Goal: Task Accomplishment & Management: Manage account settings

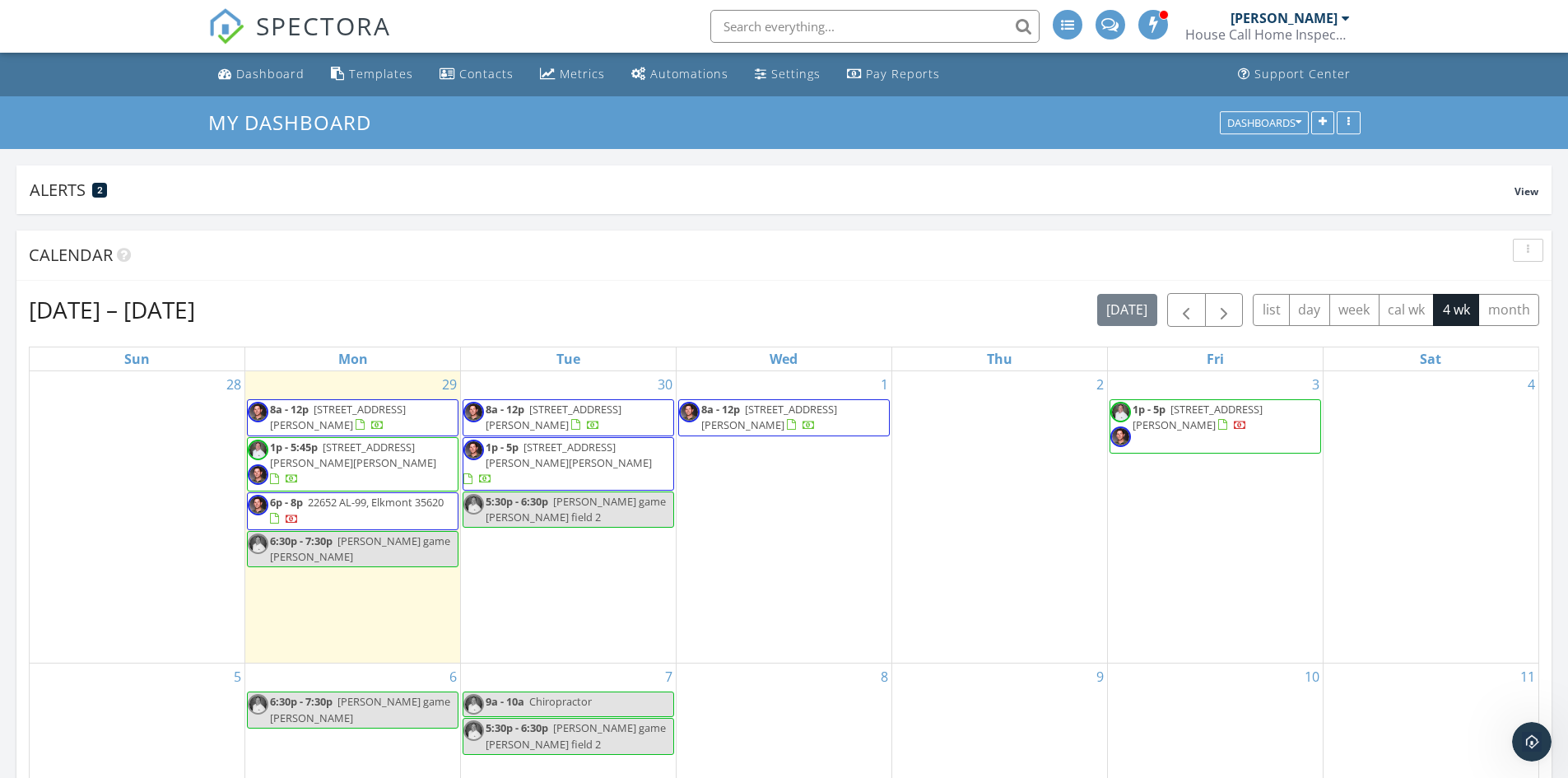
scroll to position [1976, 1594]
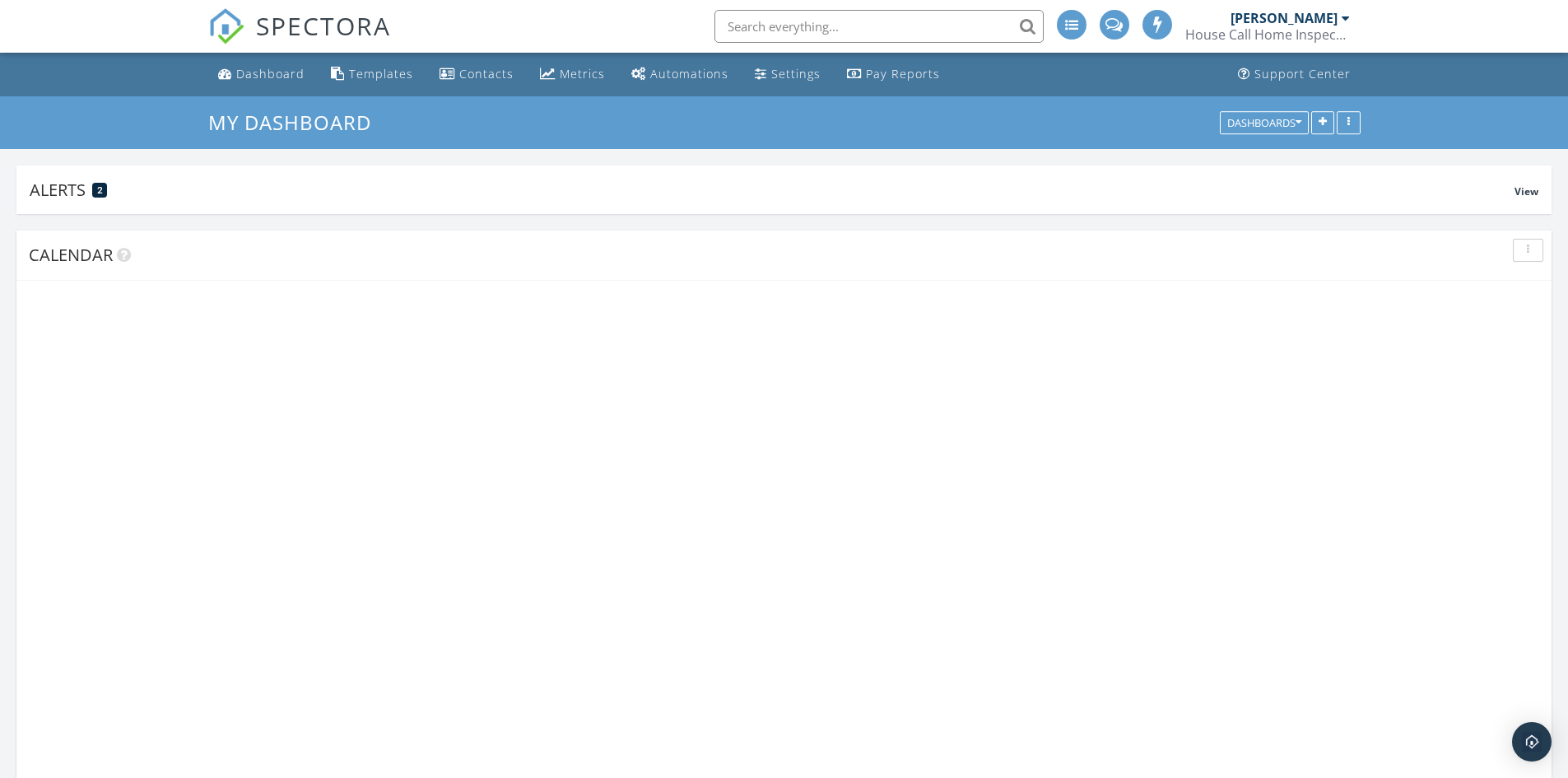
scroll to position [313, 501]
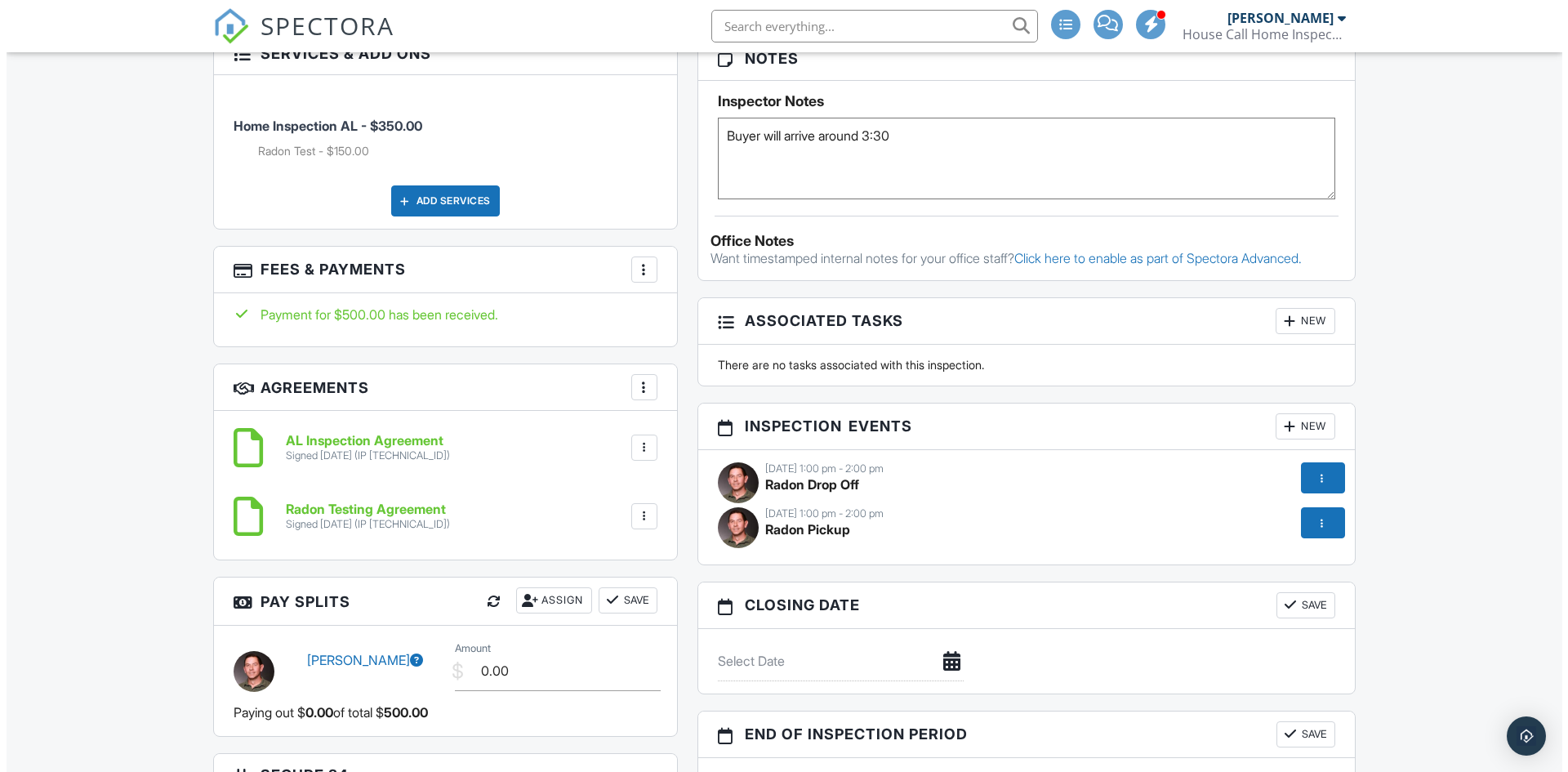
scroll to position [1089, 0]
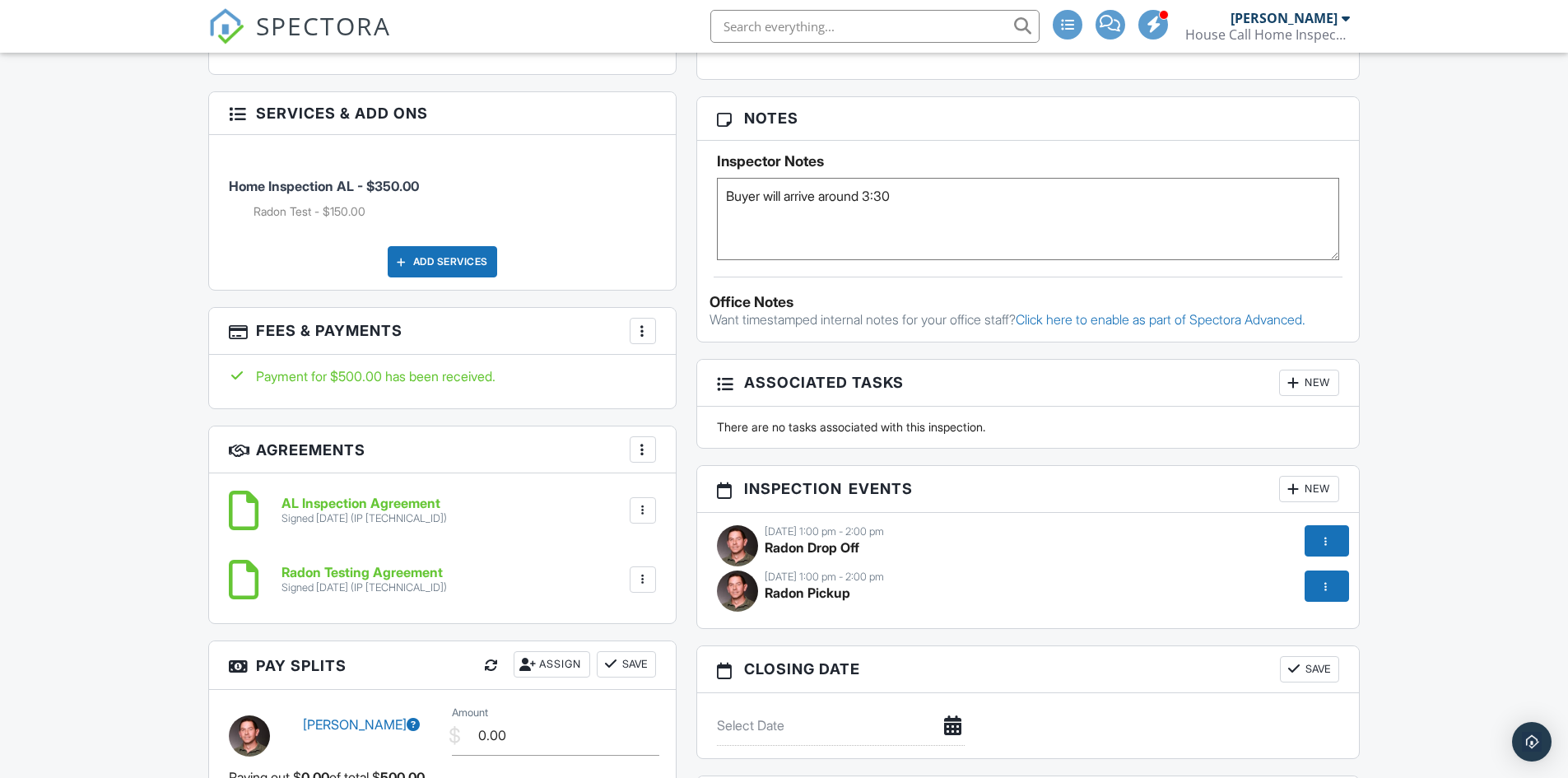
click at [640, 328] on div at bounding box center [643, 331] width 16 height 16
click at [678, 380] on li "Edit Fees & Payments" at bounding box center [725, 380] width 172 height 41
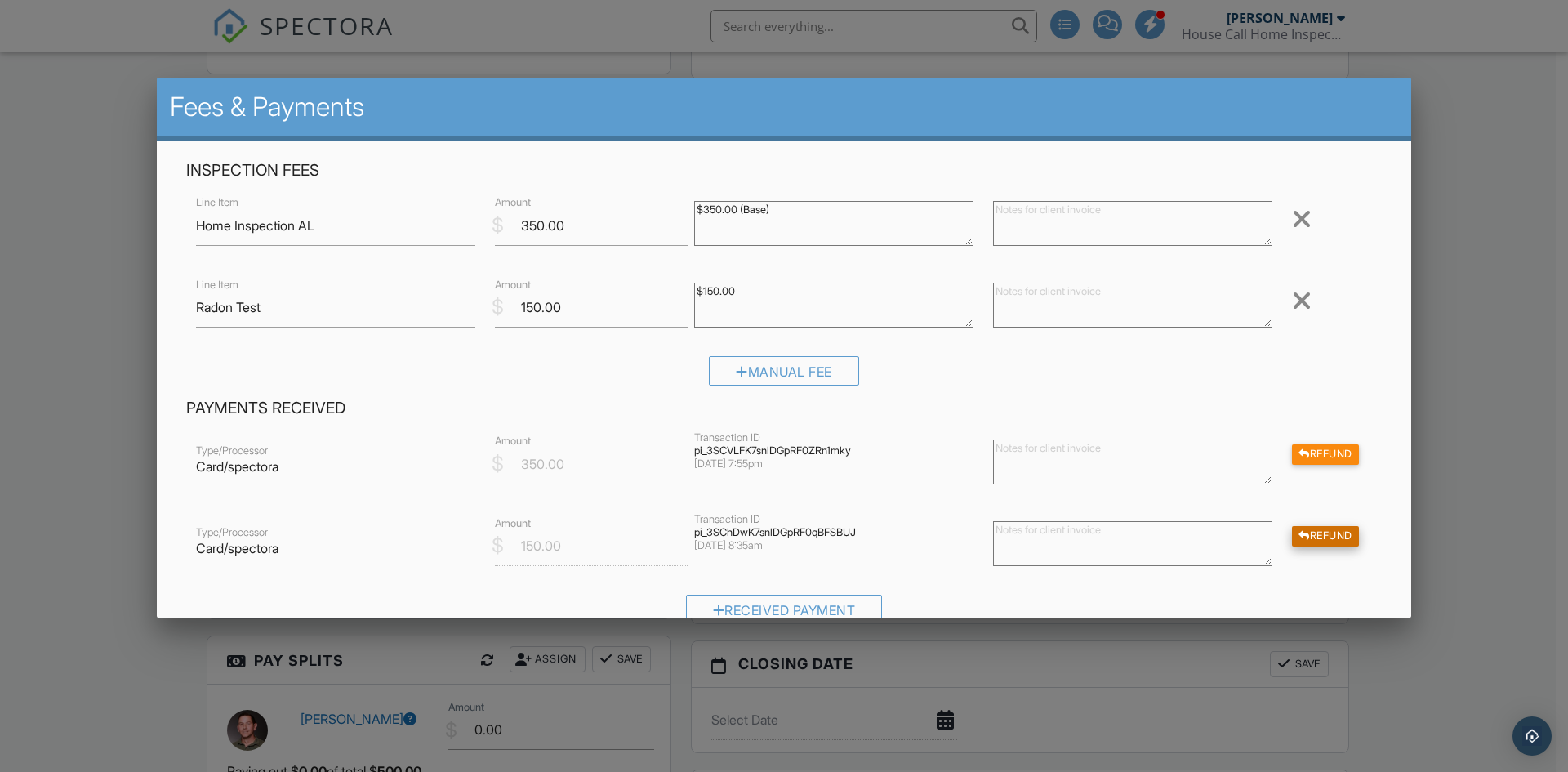
click at [1317, 538] on div "Refund" at bounding box center [1325, 536] width 67 height 21
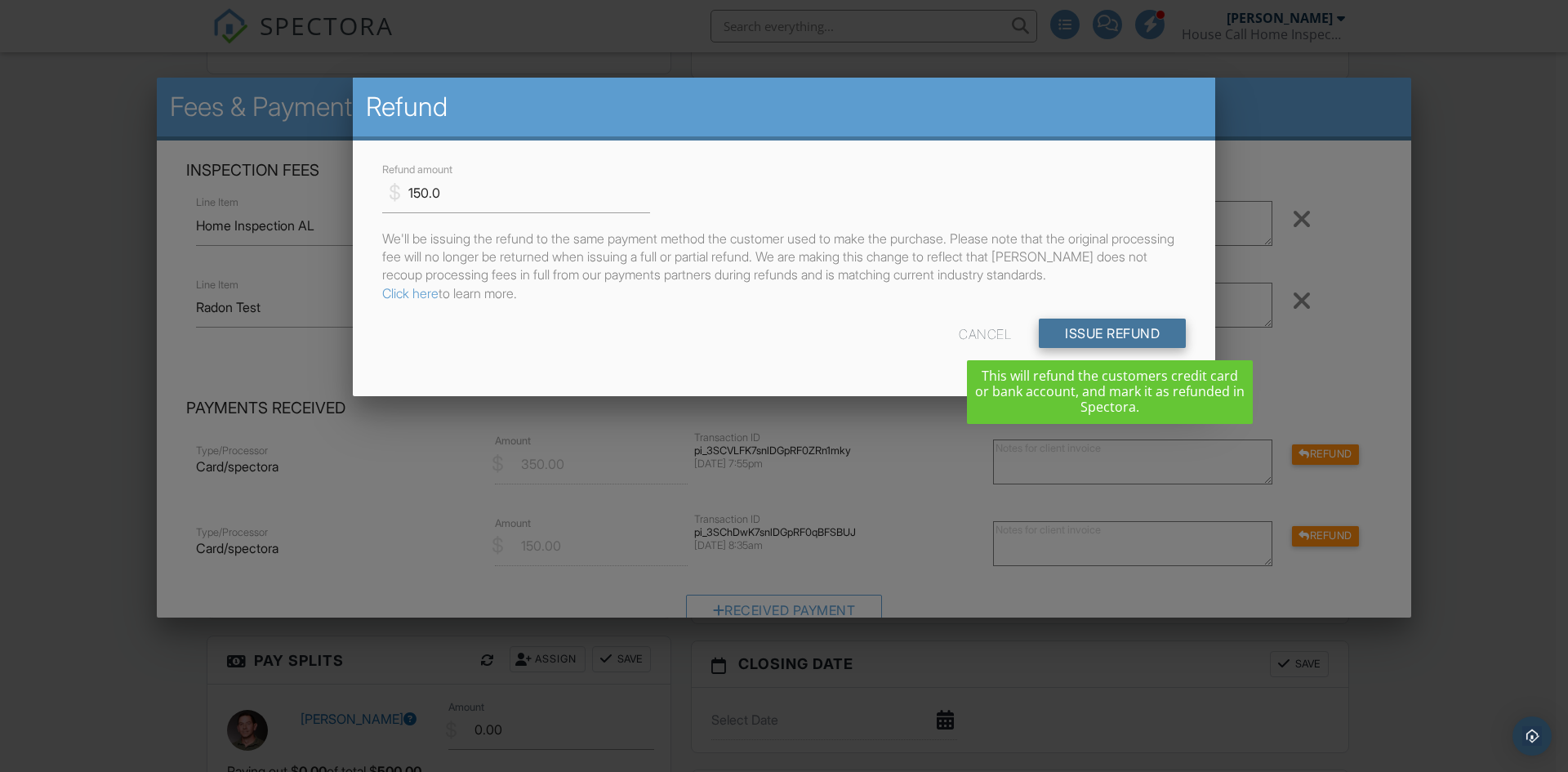
click at [1090, 333] on input "Issue Refund" at bounding box center [1113, 333] width 147 height 29
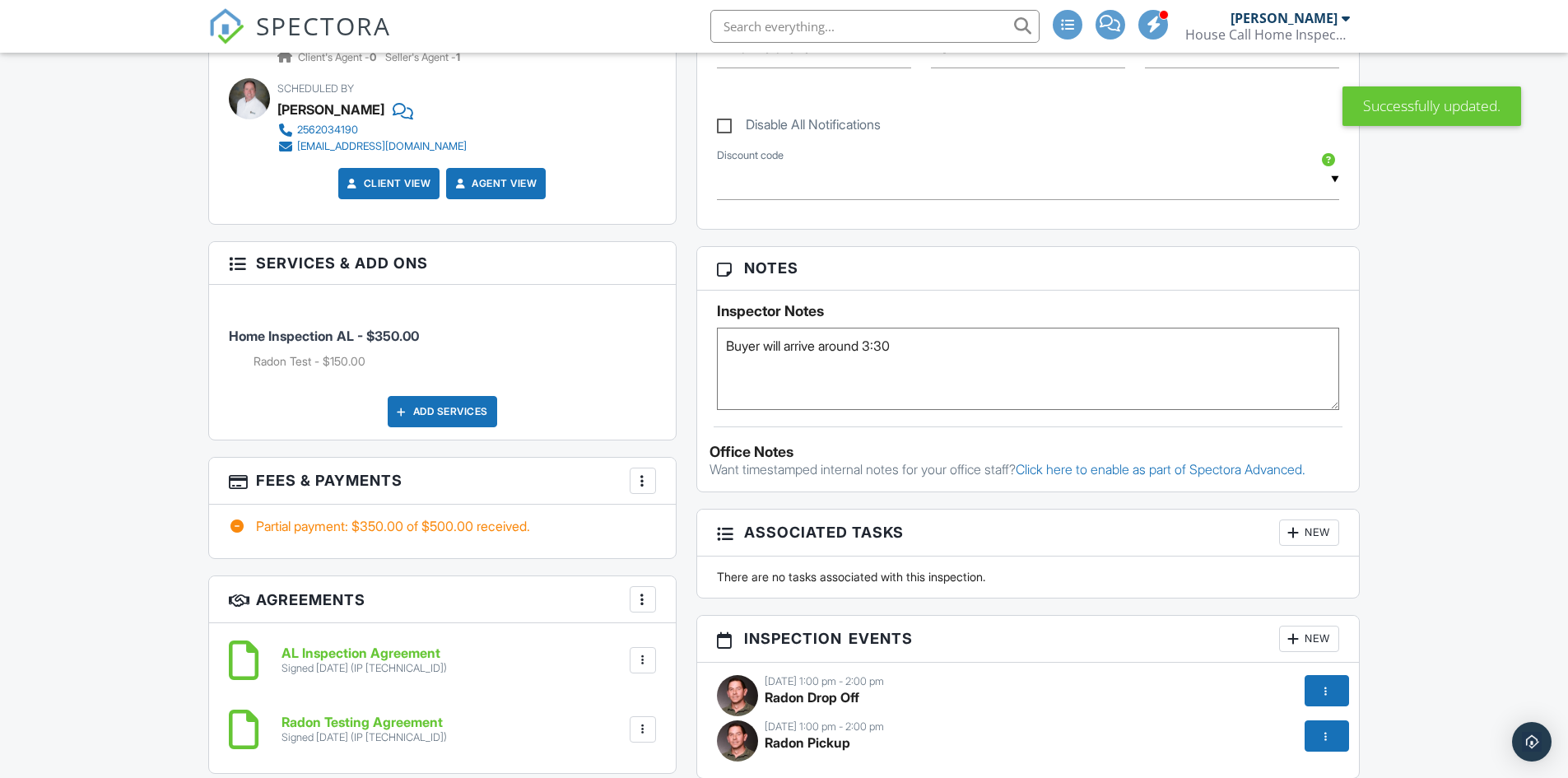
click at [643, 480] on div at bounding box center [643, 481] width 16 height 16
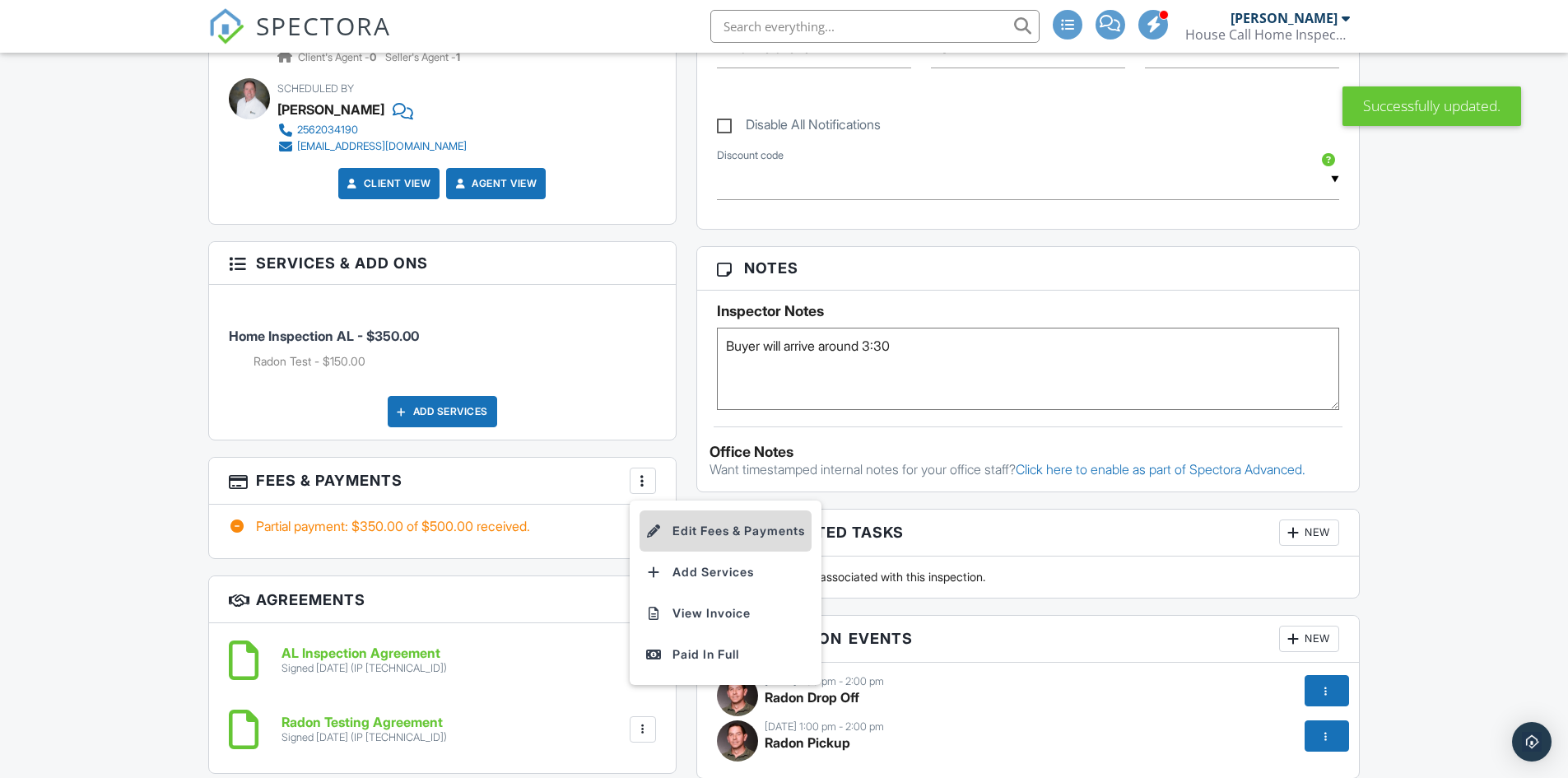
click at [722, 522] on li "Edit Fees & Payments" at bounding box center [725, 530] width 172 height 41
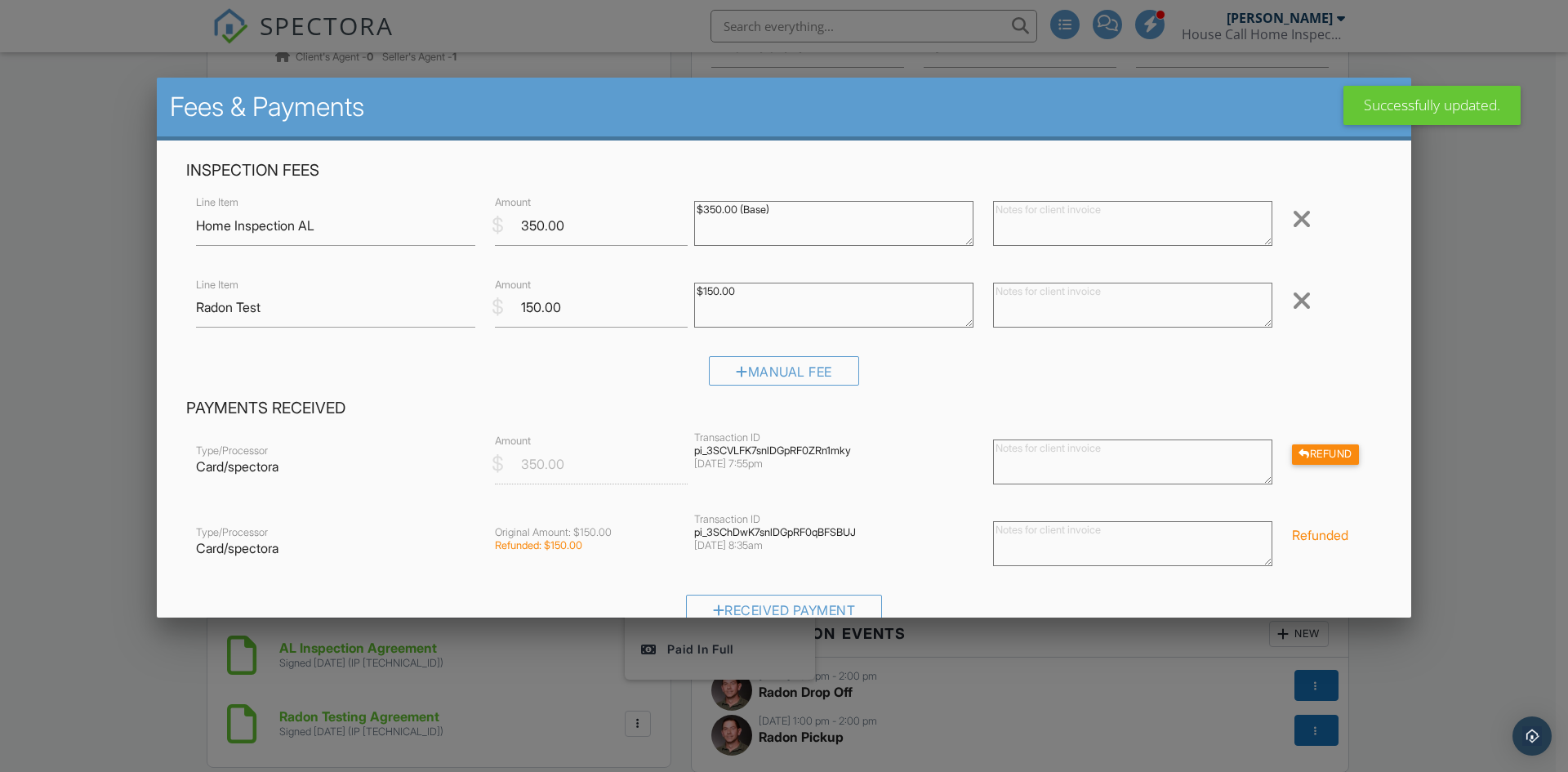
click at [1292, 305] on div at bounding box center [1302, 300] width 20 height 26
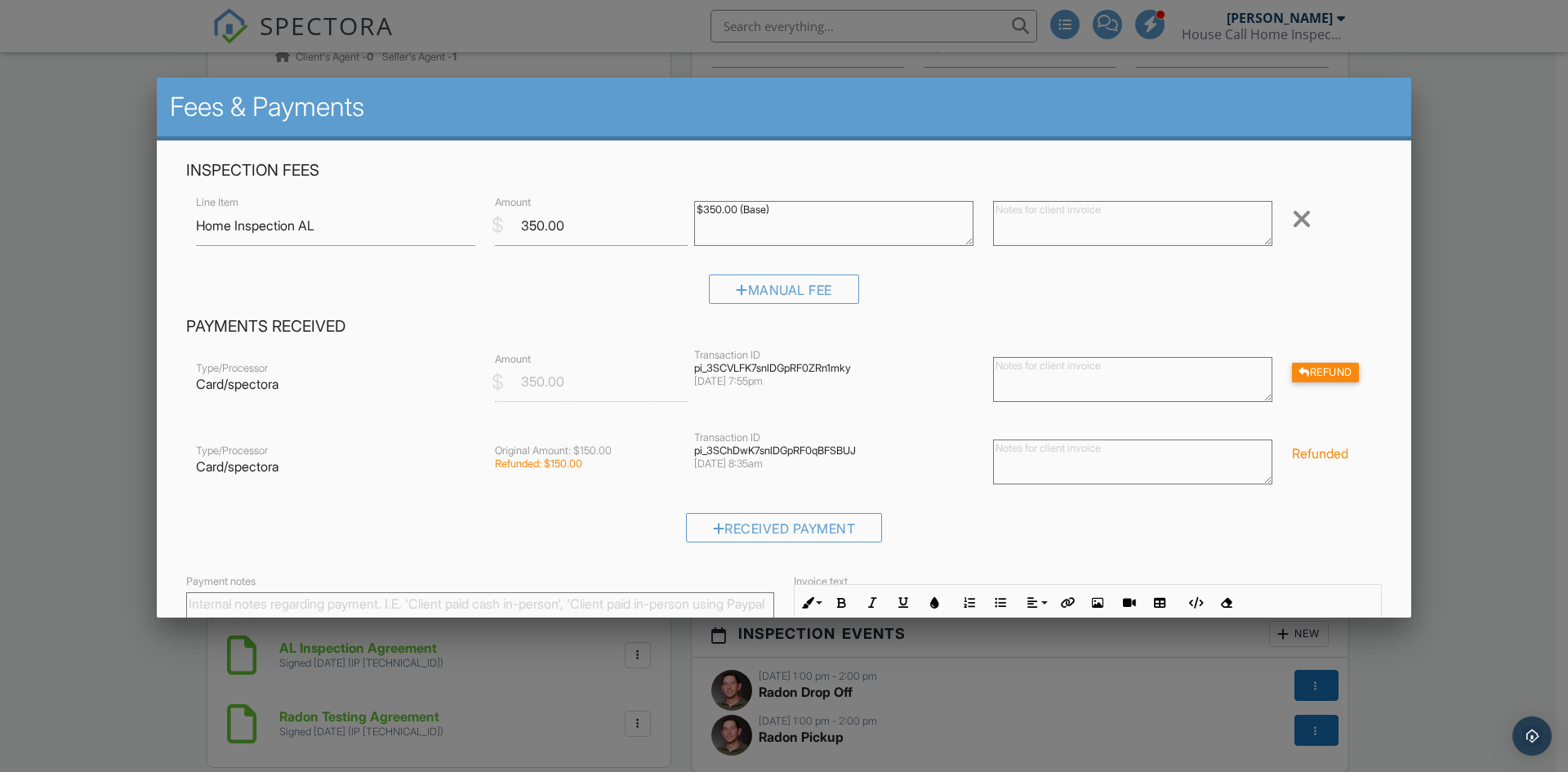
scroll to position [205, 0]
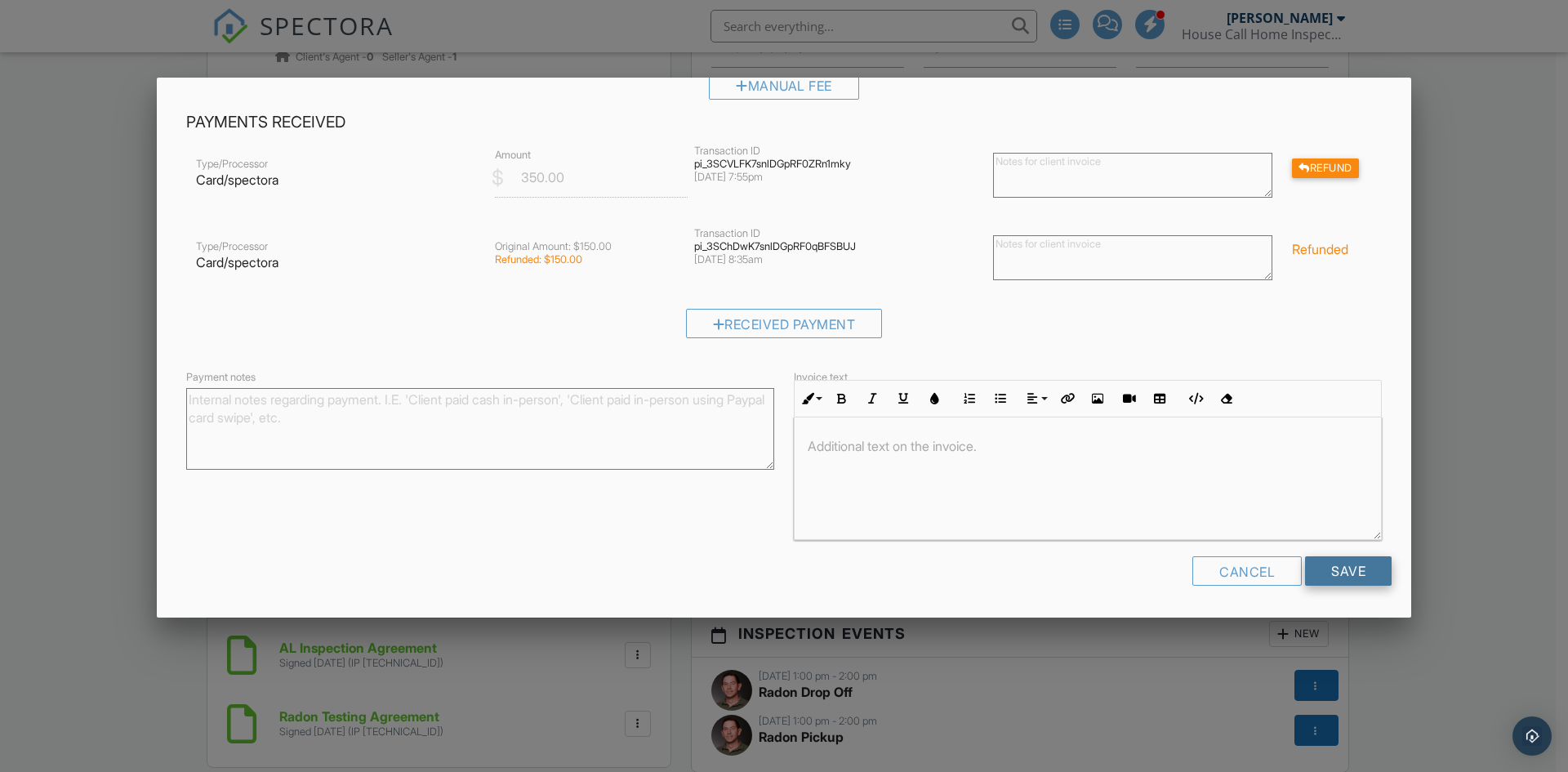
click at [1306, 570] on input "Save" at bounding box center [1349, 570] width 87 height 29
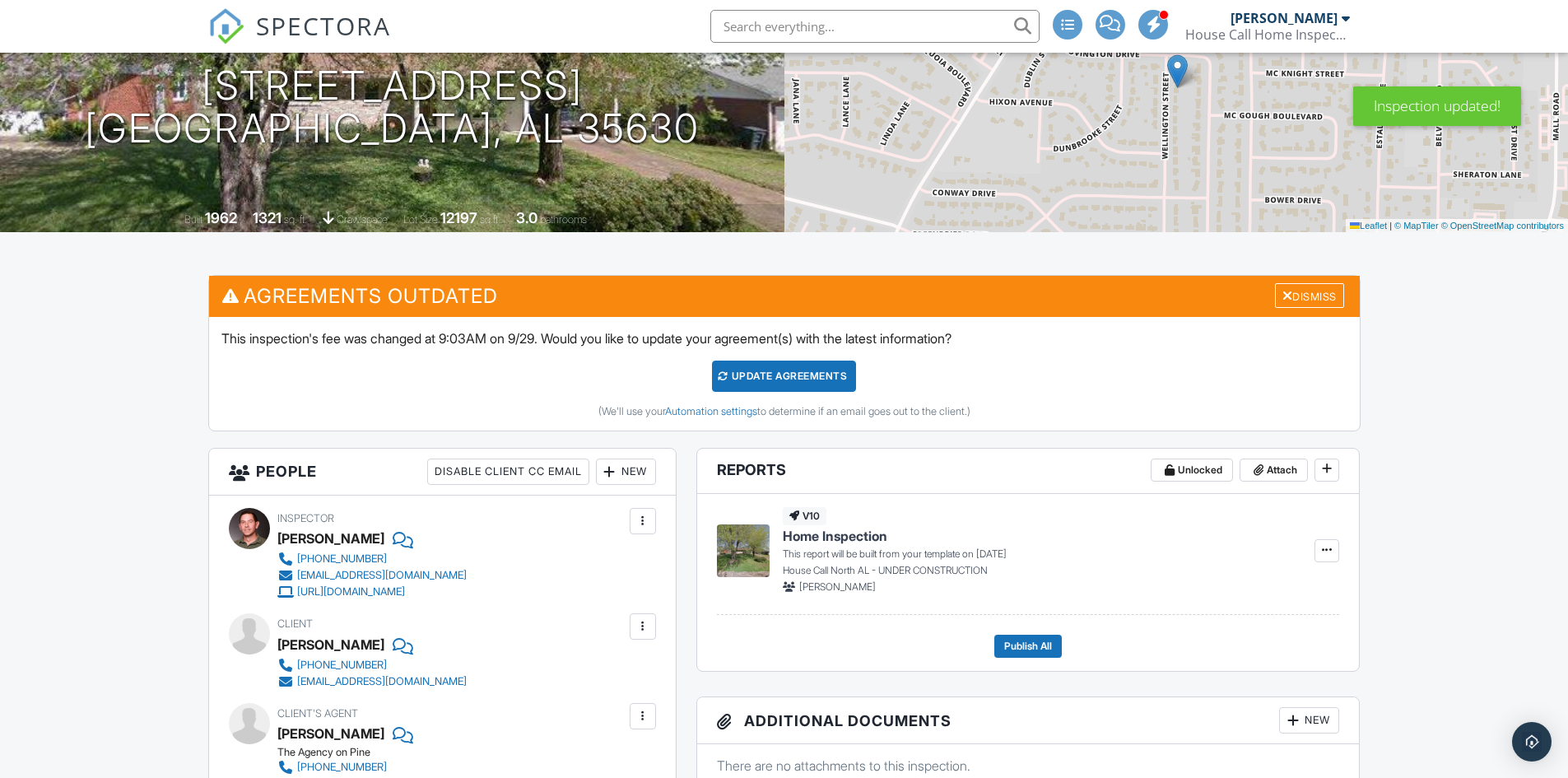
scroll to position [138, 0]
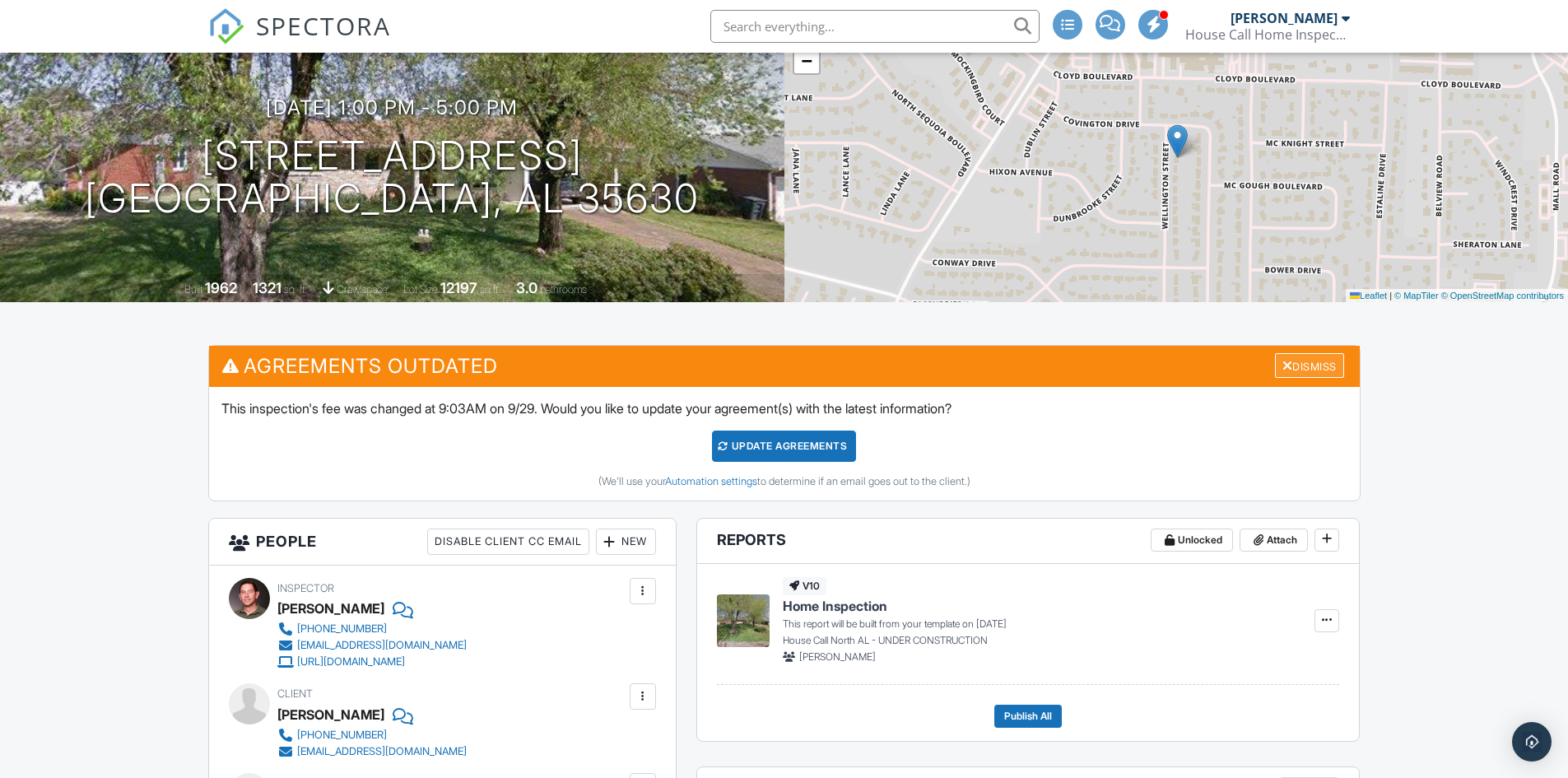
click at [1324, 363] on div "Dismiss" at bounding box center [1309, 366] width 69 height 26
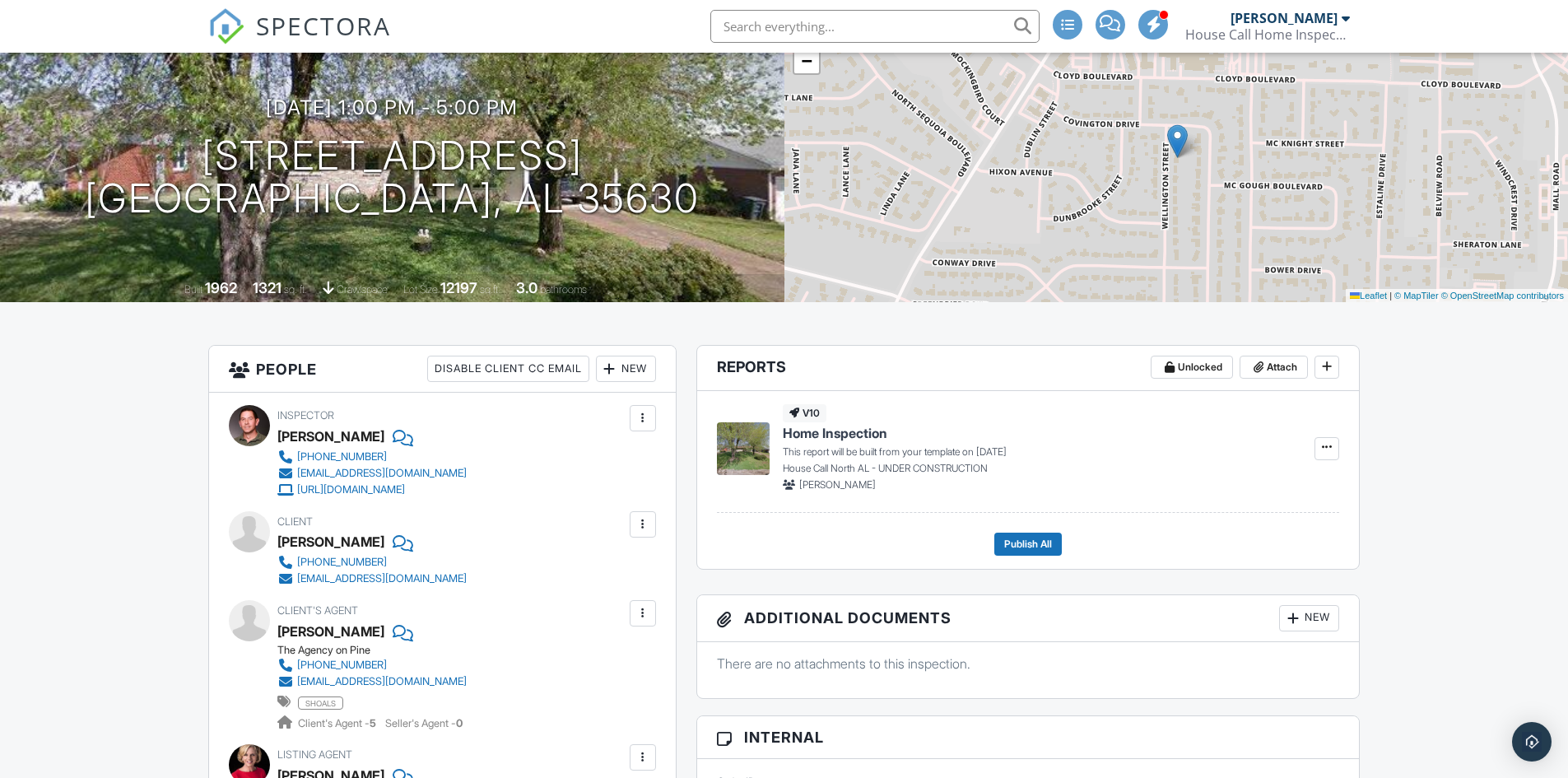
scroll to position [0, 0]
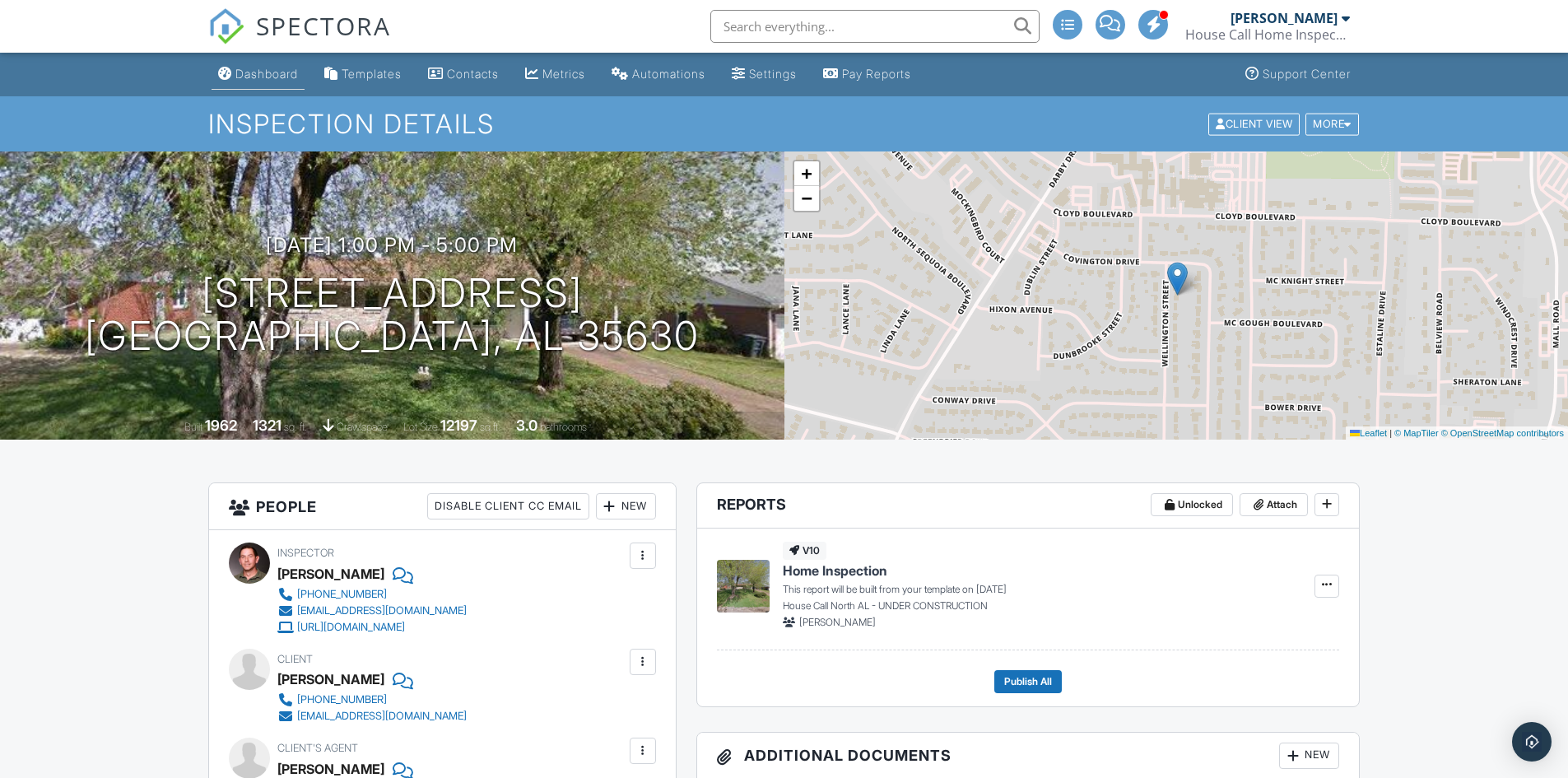
click at [259, 86] on link "Dashboard" at bounding box center [258, 74] width 93 height 30
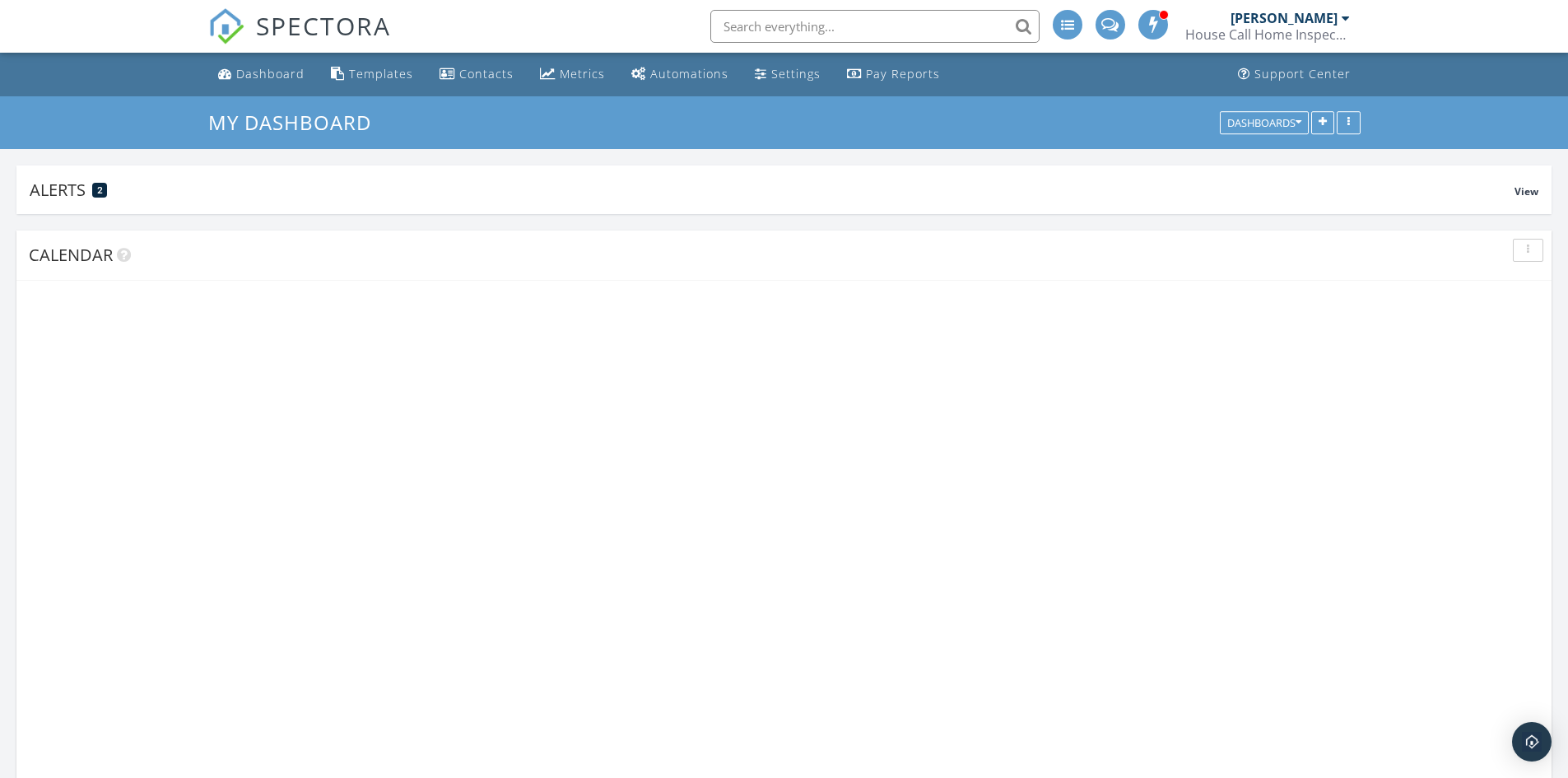
scroll to position [313, 501]
